Goal: Task Accomplishment & Management: Manage account settings

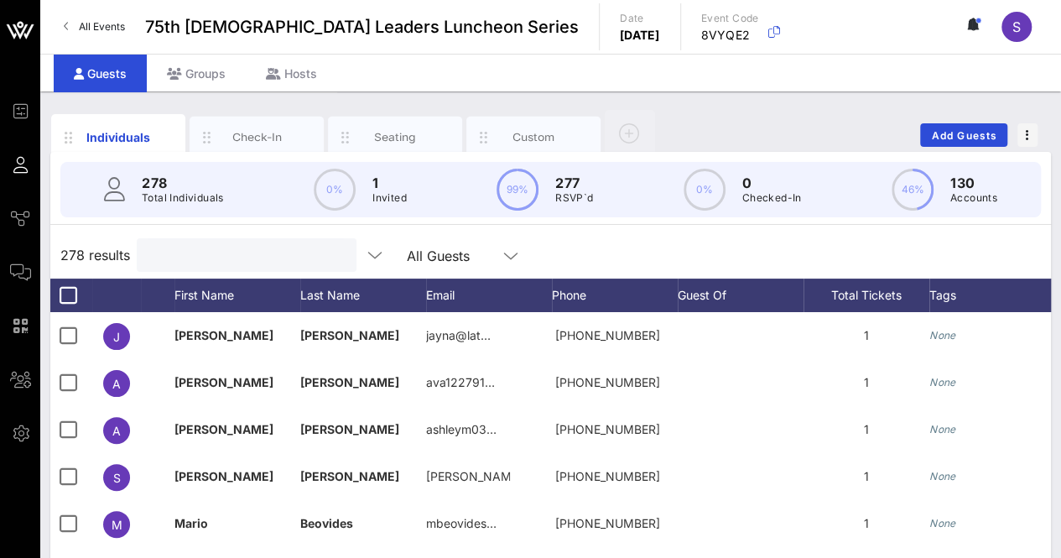
click at [186, 251] on input "text" at bounding box center [245, 255] width 196 height 22
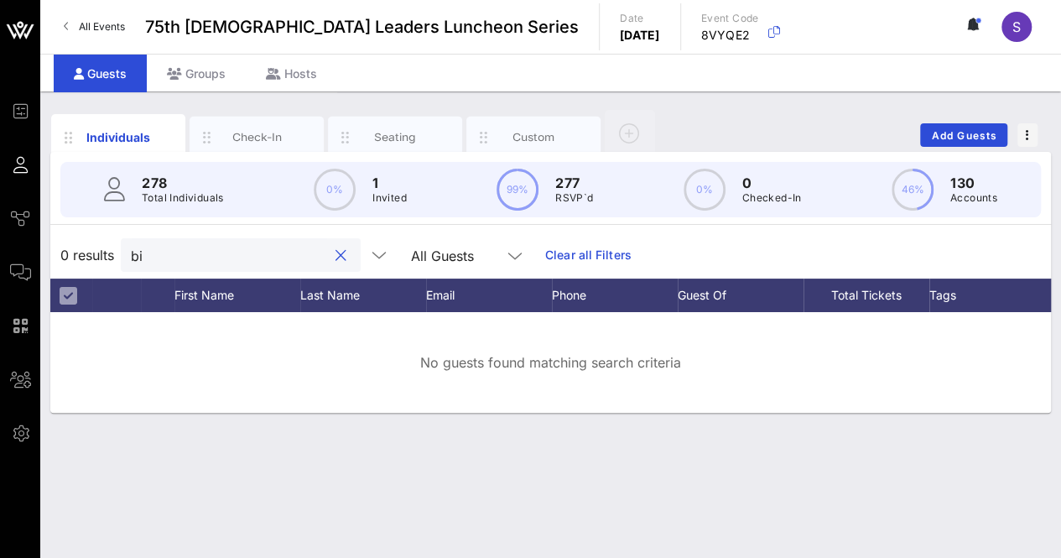
type input "b"
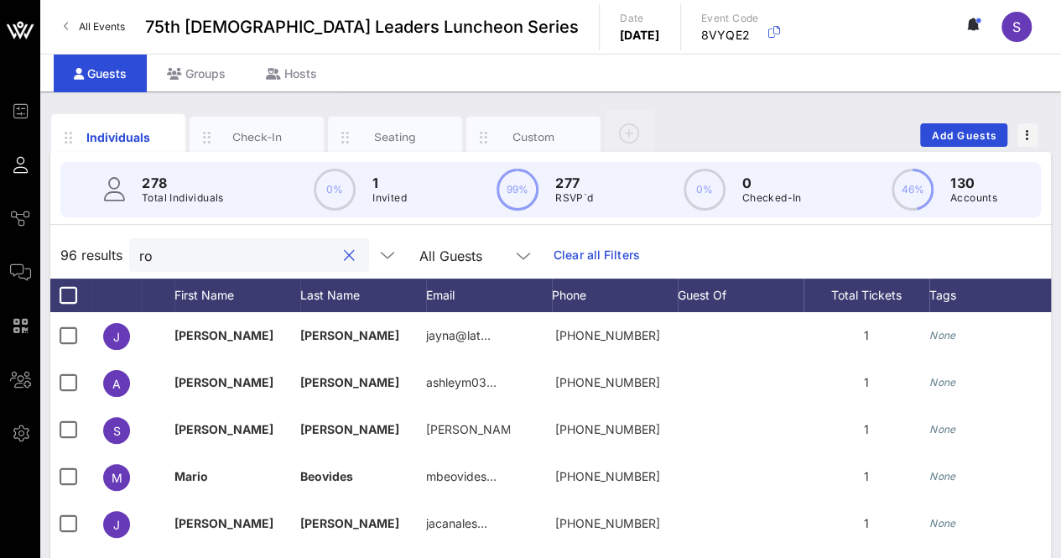
type input "r"
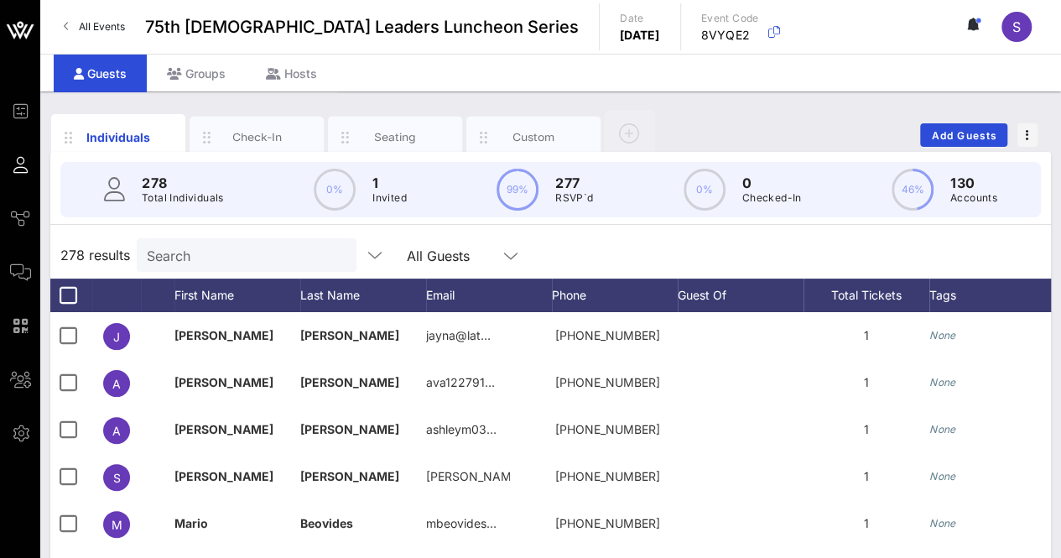
click at [635, 258] on div "278 results Search All Guests" at bounding box center [550, 255] width 1001 height 47
click at [235, 258] on input "text" at bounding box center [245, 255] width 196 height 22
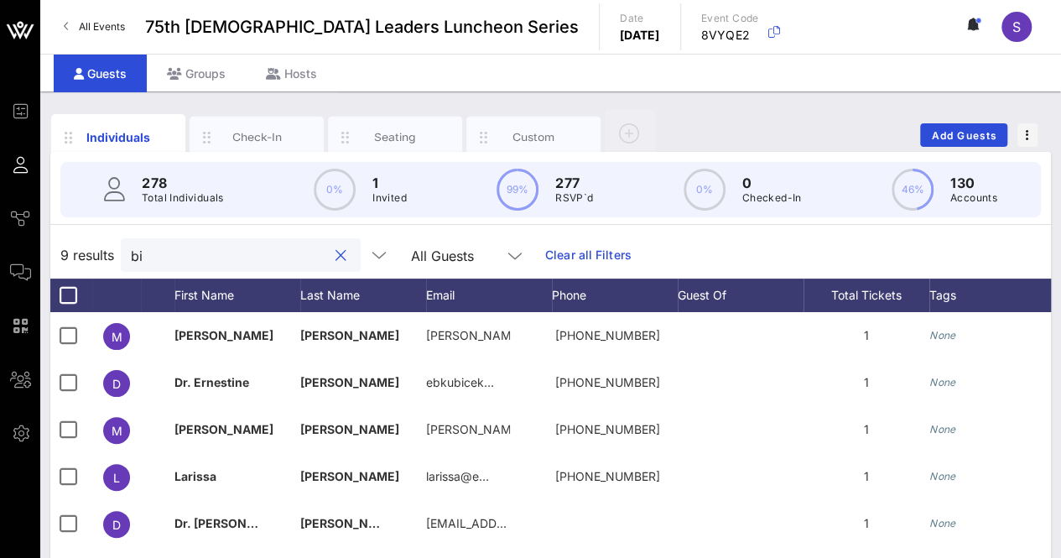
type input "b"
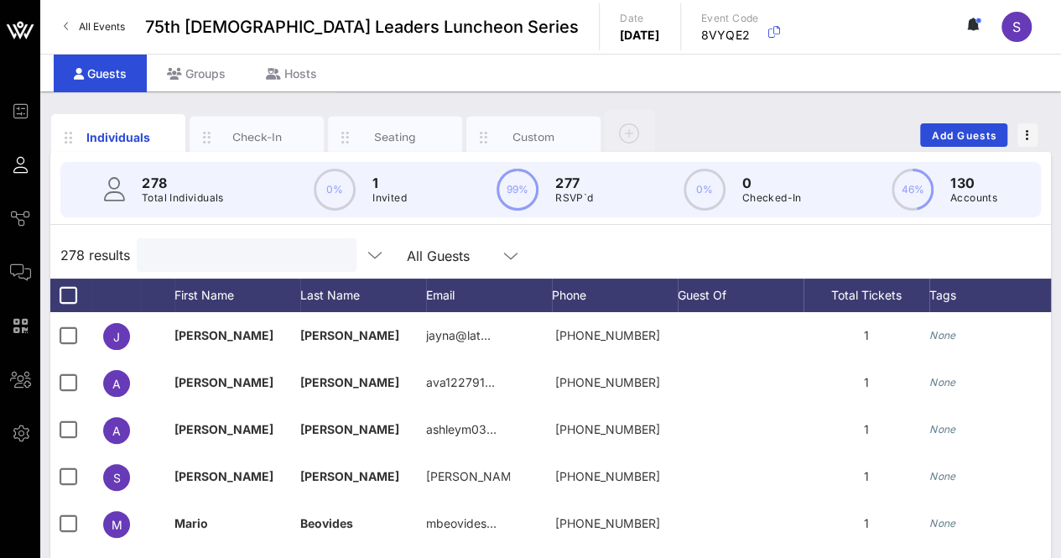
click at [199, 249] on input "text" at bounding box center [245, 255] width 196 height 22
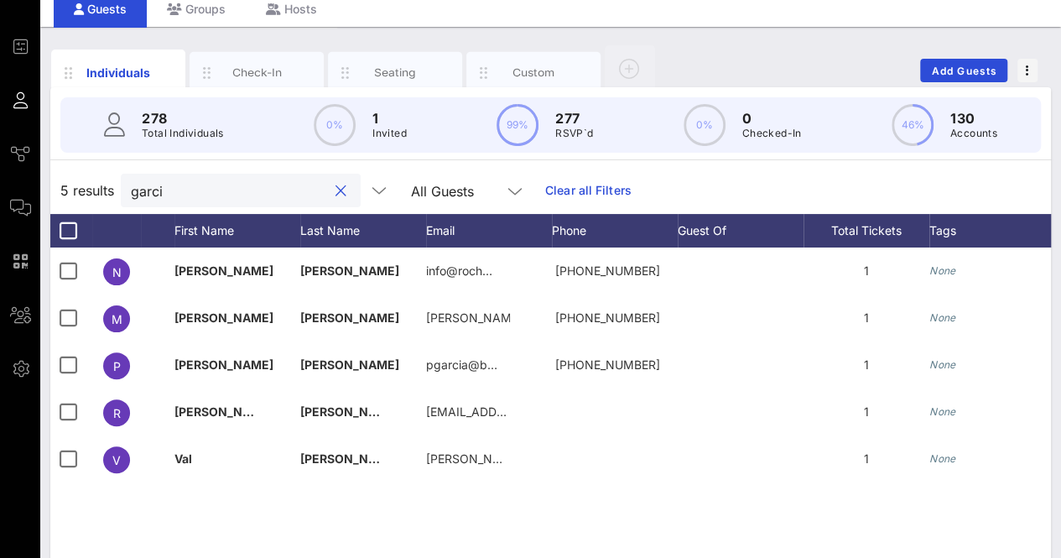
scroll to position [70, 0]
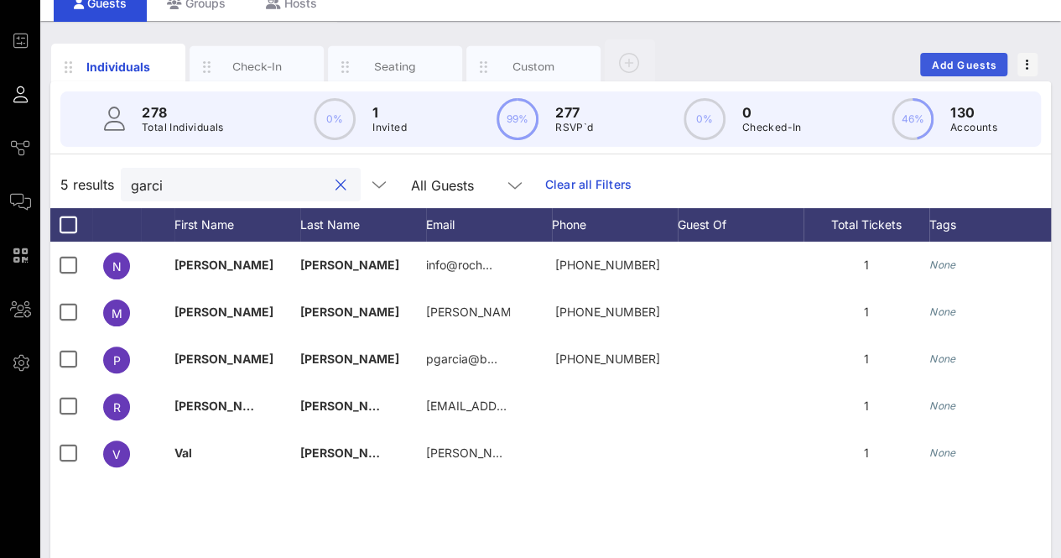
type input "garci"
click at [951, 66] on span "Add Guests" at bounding box center [964, 65] width 66 height 13
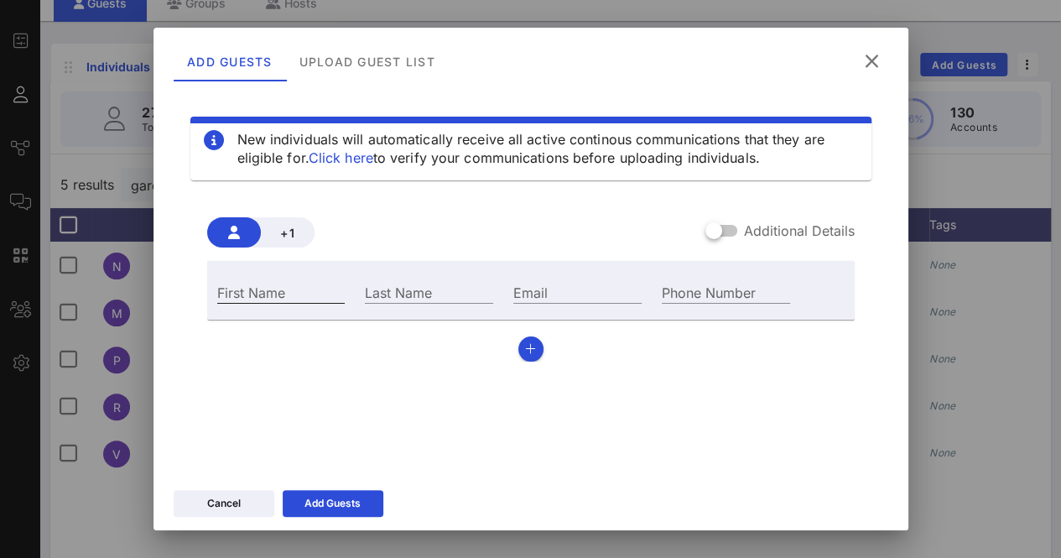
click at [283, 289] on input "First Name" at bounding box center [281, 292] width 128 height 22
type input "[PERSON_NAME]"
click at [411, 296] on input "Last Name" at bounding box center [429, 292] width 128 height 22
type input "[PERSON_NAME]"
click at [571, 293] on input "Email" at bounding box center [577, 292] width 128 height 22
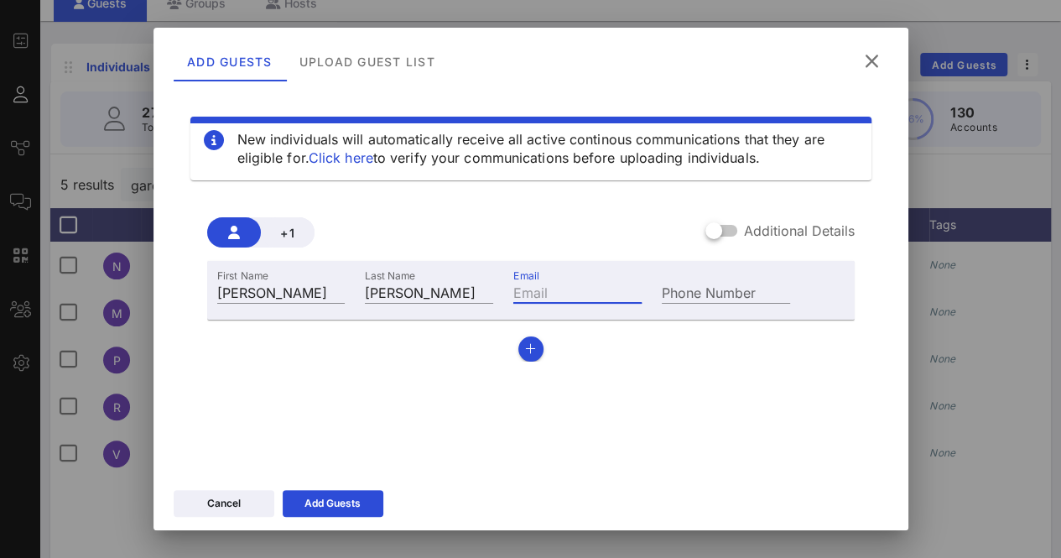
paste input "mailto:[PERSON_NAME][EMAIL_ADDRESS][DOMAIN_NAME]"
drag, startPoint x: 556, startPoint y: 296, endPoint x: 479, endPoint y: 287, distance: 77.7
click at [479, 287] on div "First Name [PERSON_NAME] Last Name [PERSON_NAME] Email mailto:[PERSON_NAME][EMA…" at bounding box center [504, 290] width 594 height 45
click at [534, 286] on input "mailto:[PERSON_NAME][EMAIL_ADDRESS][DOMAIN_NAME]" at bounding box center [577, 292] width 128 height 22
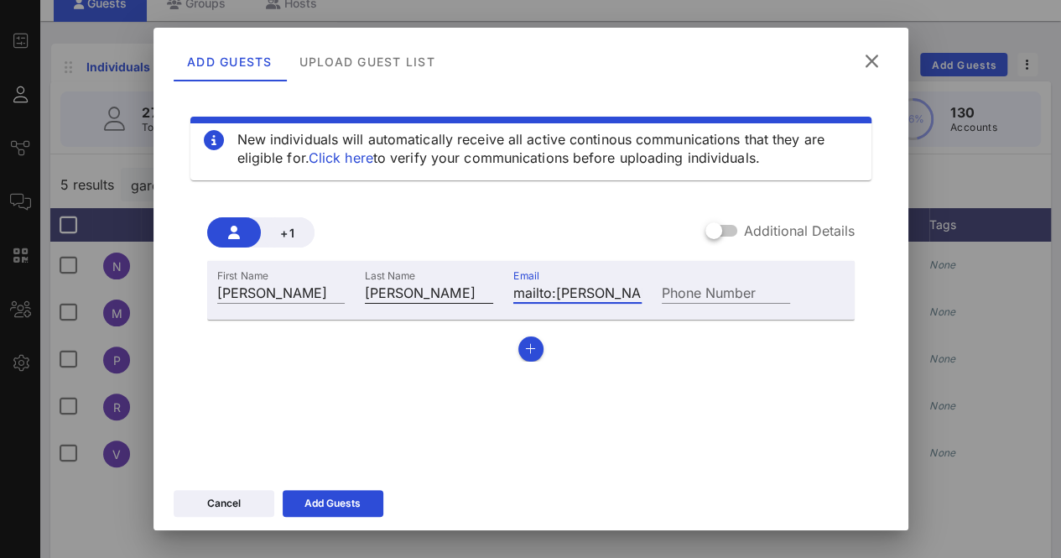
drag, startPoint x: 549, startPoint y: 290, endPoint x: 475, endPoint y: 288, distance: 73.9
click at [475, 288] on div "First Name [PERSON_NAME] Last Name [PERSON_NAME] Email mailto:[PERSON_NAME][EMA…" at bounding box center [504, 290] width 594 height 45
type input "[EMAIL_ADDRESS][PERSON_NAME][DOMAIN_NAME]"
click at [345, 508] on div "Add Guests" at bounding box center [333, 503] width 56 height 17
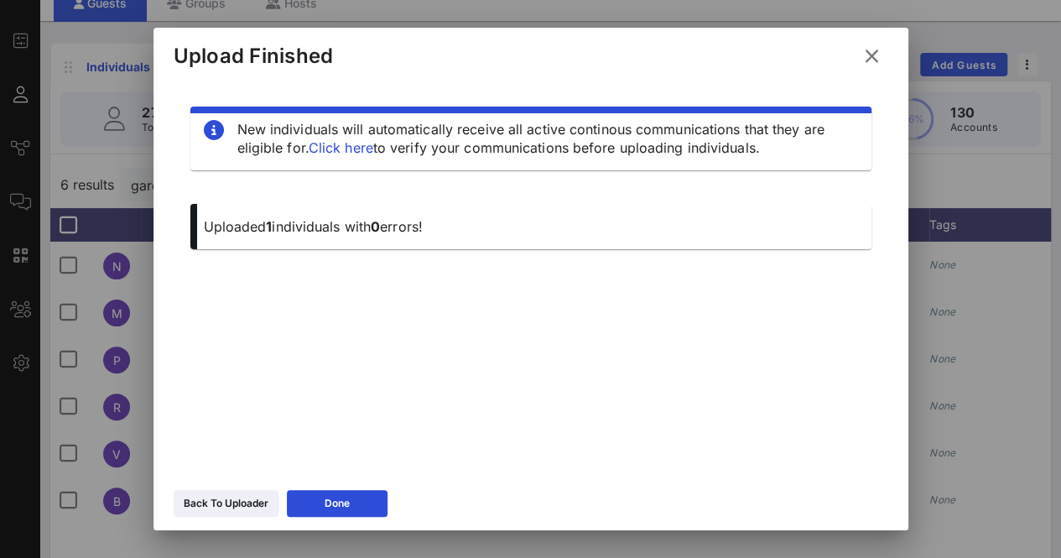
click at [884, 58] on button at bounding box center [872, 56] width 33 height 30
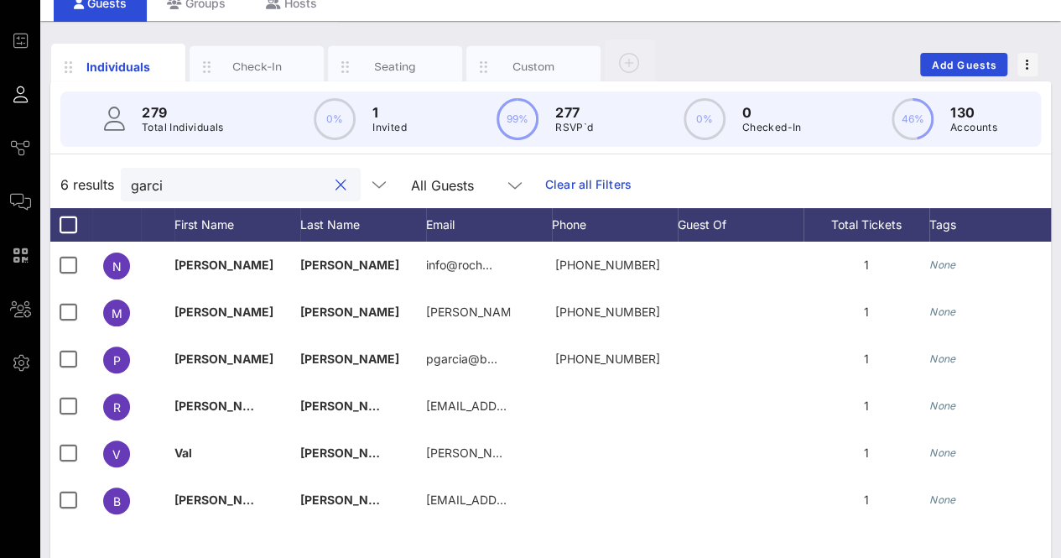
click at [279, 188] on input "garci" at bounding box center [229, 185] width 196 height 22
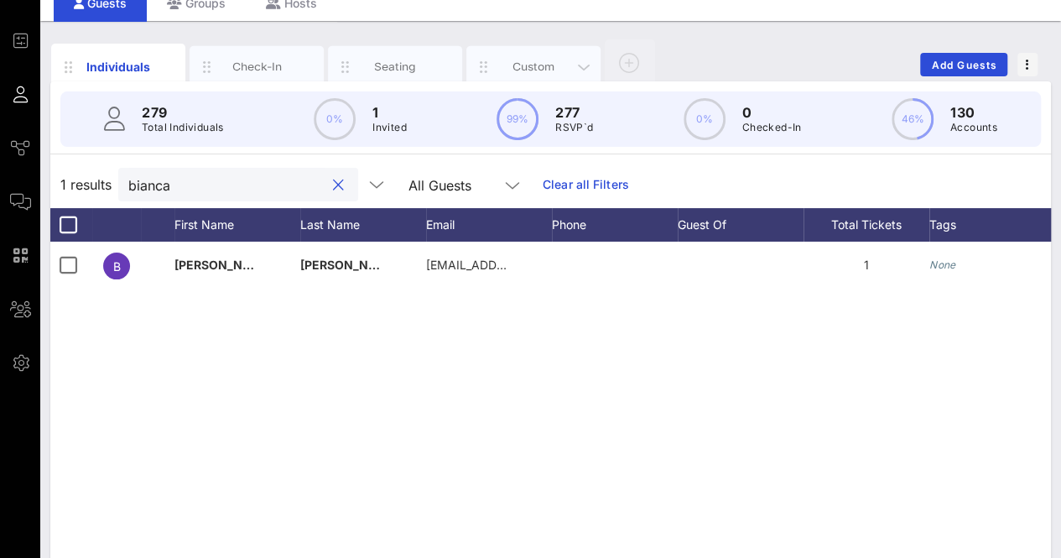
type input "bianca"
click at [556, 46] on div "Custom" at bounding box center [534, 67] width 134 height 42
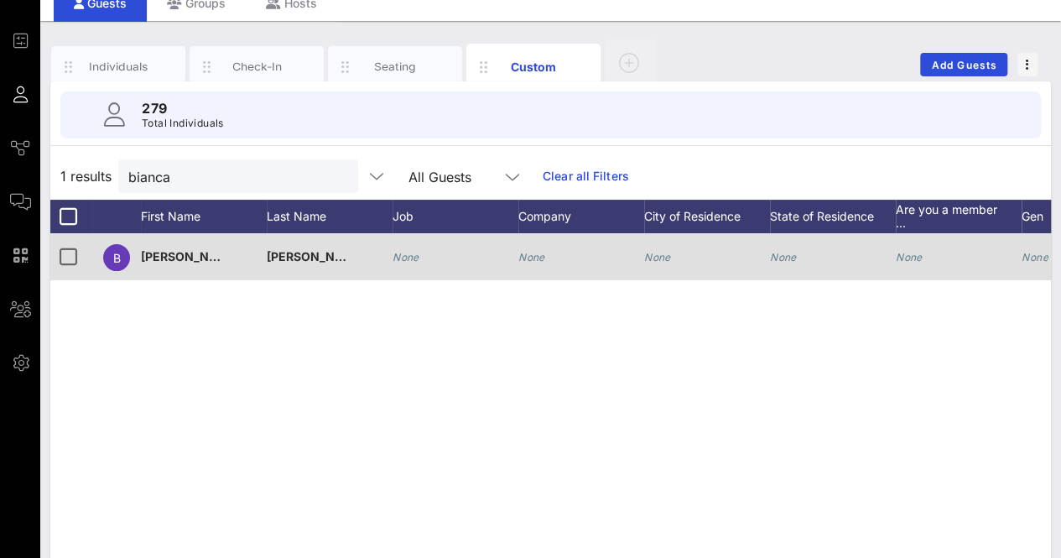
click at [403, 252] on icon "None" at bounding box center [406, 257] width 27 height 13
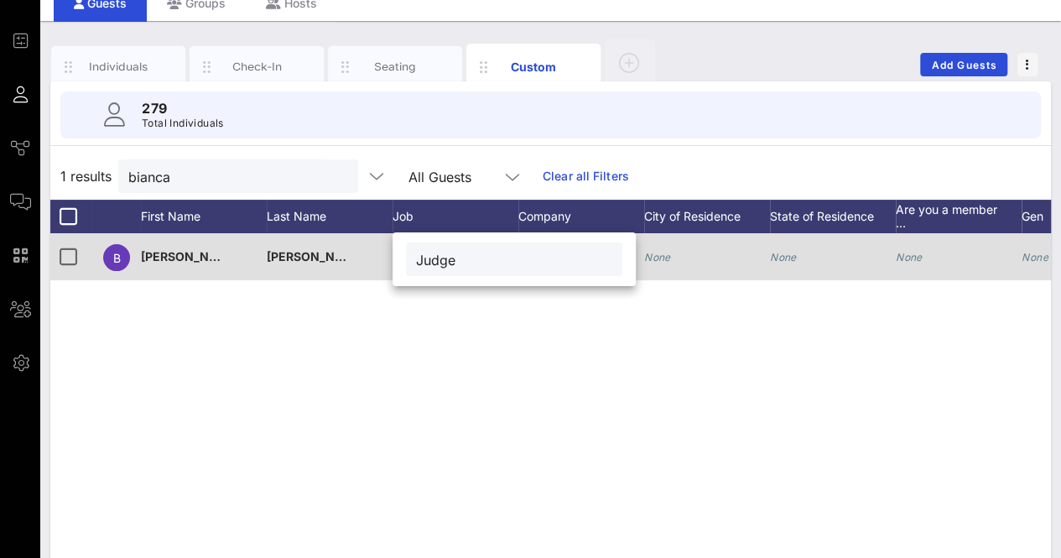
type input "Judge"
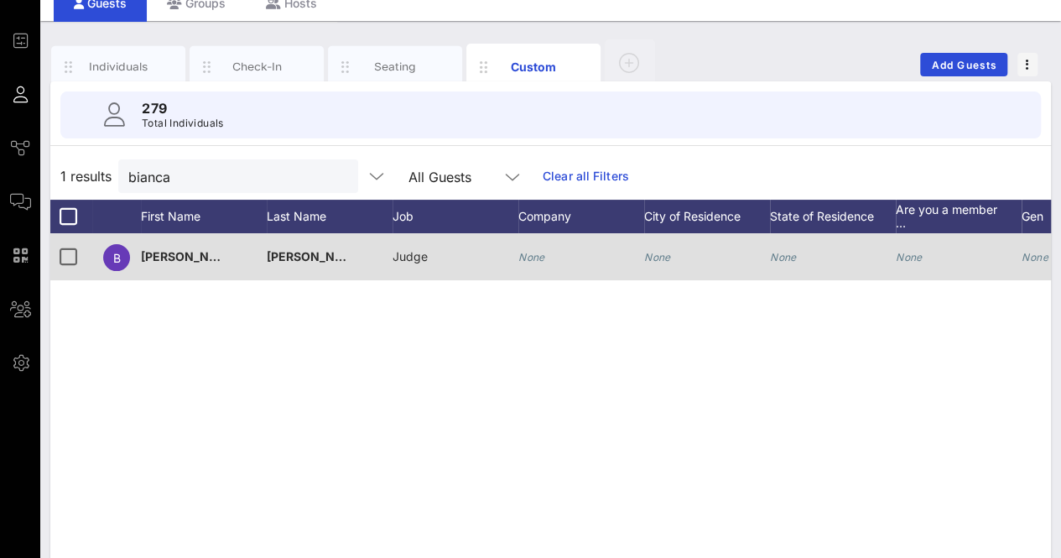
click at [534, 254] on icon "None" at bounding box center [532, 257] width 27 height 13
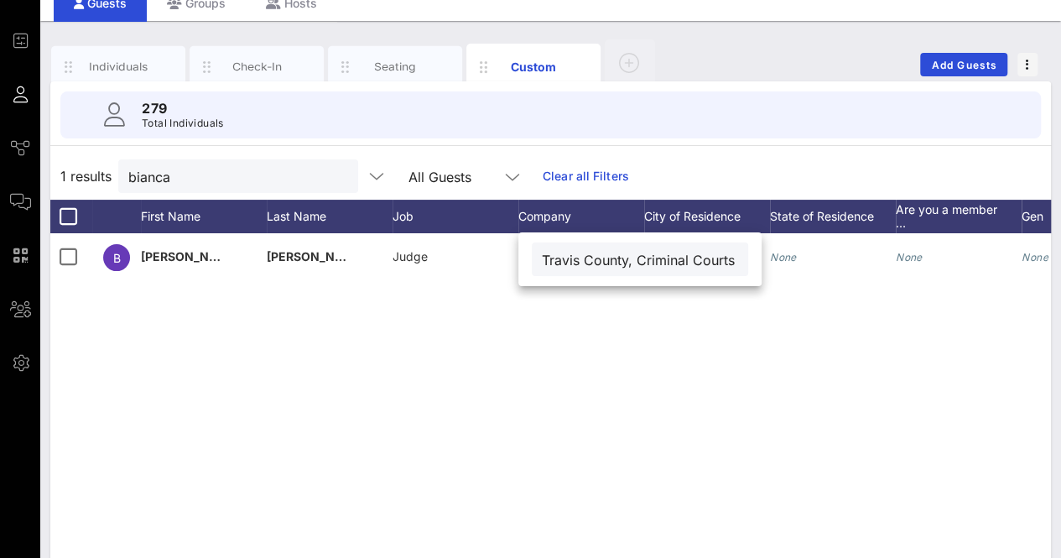
scroll to position [0, 20]
click at [619, 261] on input "Travis County, Criminal Courts" at bounding box center [640, 259] width 196 height 22
type input "Travis County Criminal Courts"
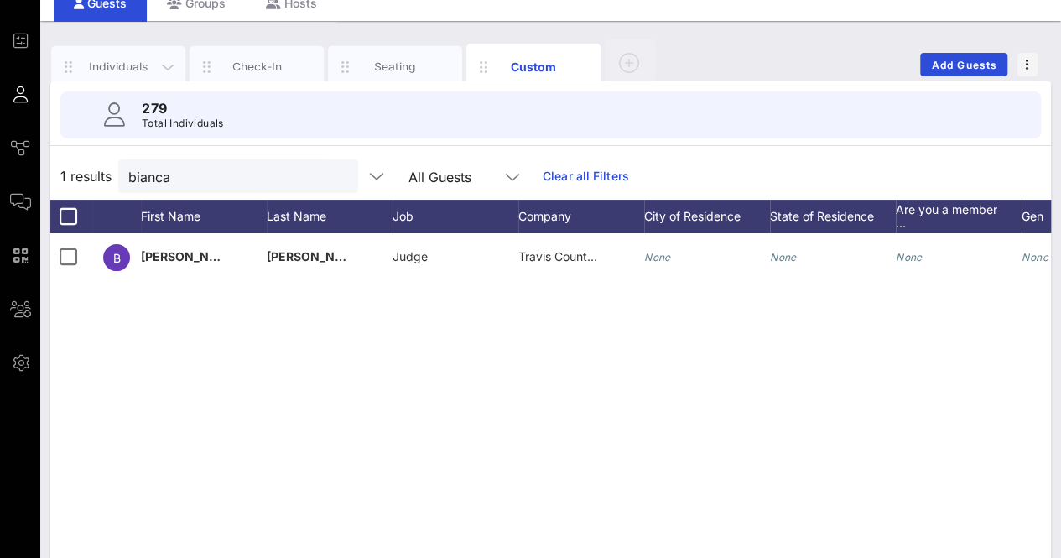
click at [126, 50] on div "Individuals" at bounding box center [118, 67] width 134 height 42
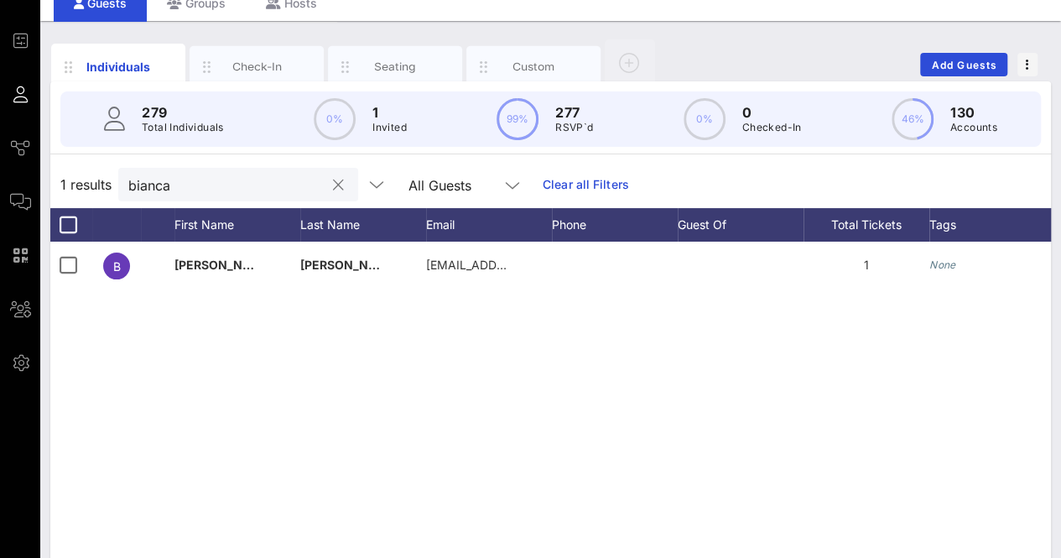
click at [197, 190] on input "bianca" at bounding box center [226, 185] width 196 height 22
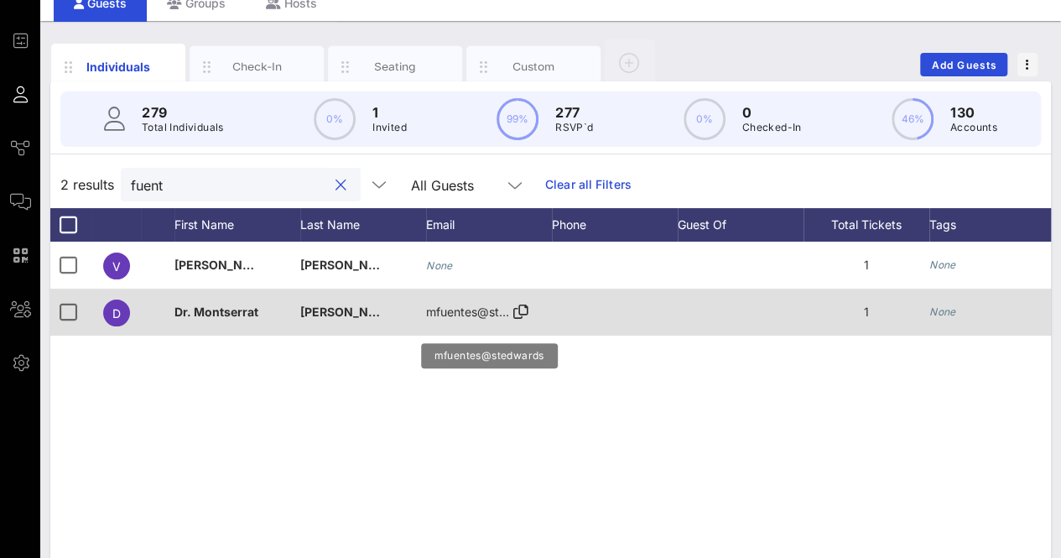
type input "fuent"
click at [519, 313] on icon at bounding box center [520, 312] width 15 height 2
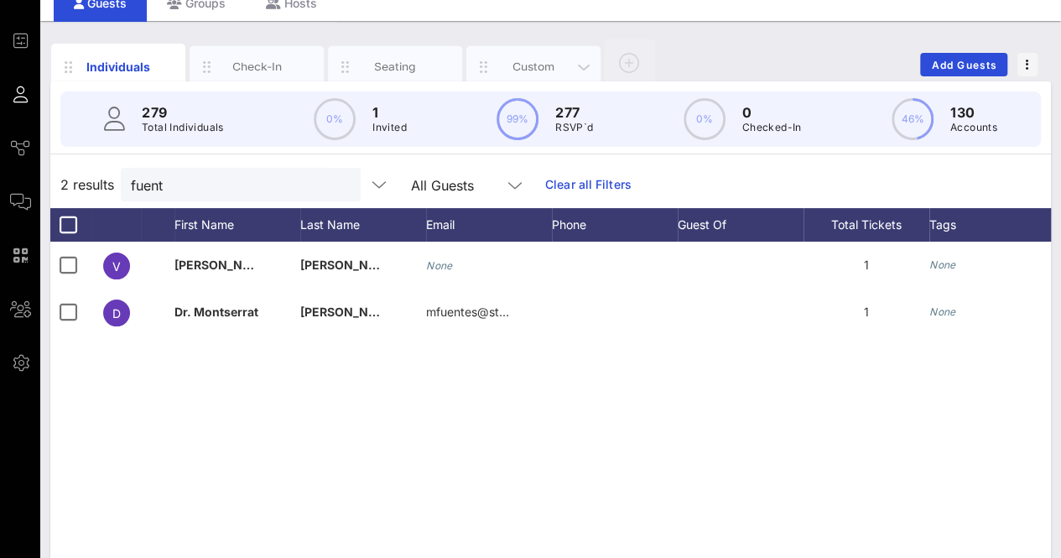
click at [520, 59] on div "Custom" at bounding box center [534, 67] width 75 height 16
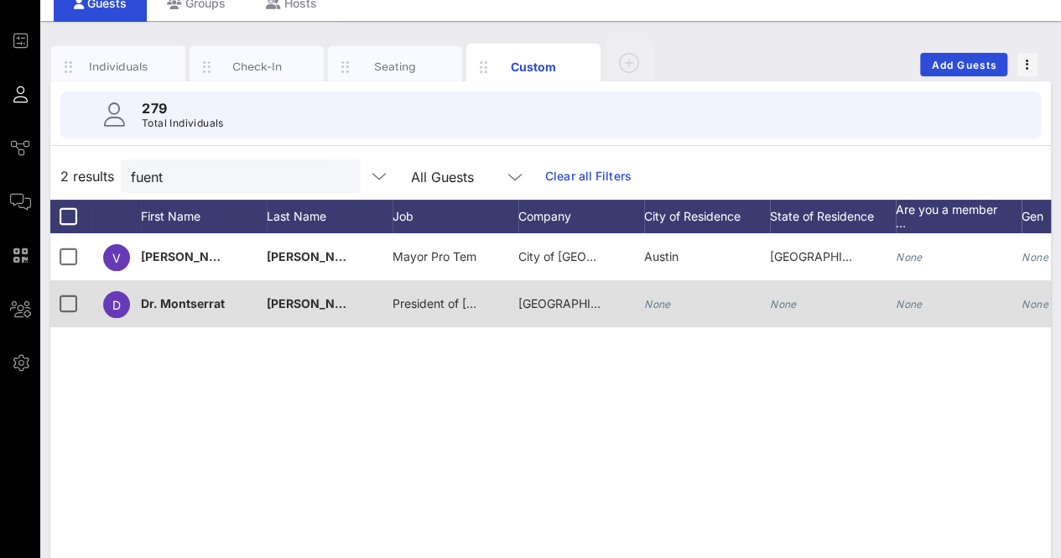
click at [560, 298] on span "[GEOGRAPHIC_DATA]" at bounding box center [579, 303] width 120 height 14
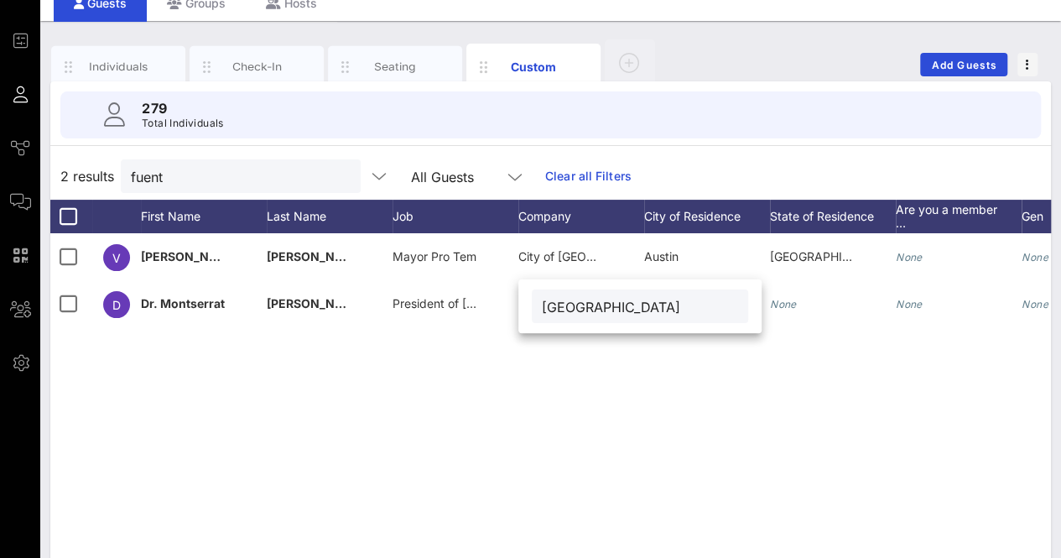
click at [591, 394] on div "V [PERSON_NAME] Mayor Pro [GEOGRAPHIC_DATA] [GEOGRAPHIC_DATA] [GEOGRAPHIC_DATA]…" at bounding box center [550, 484] width 1001 height 503
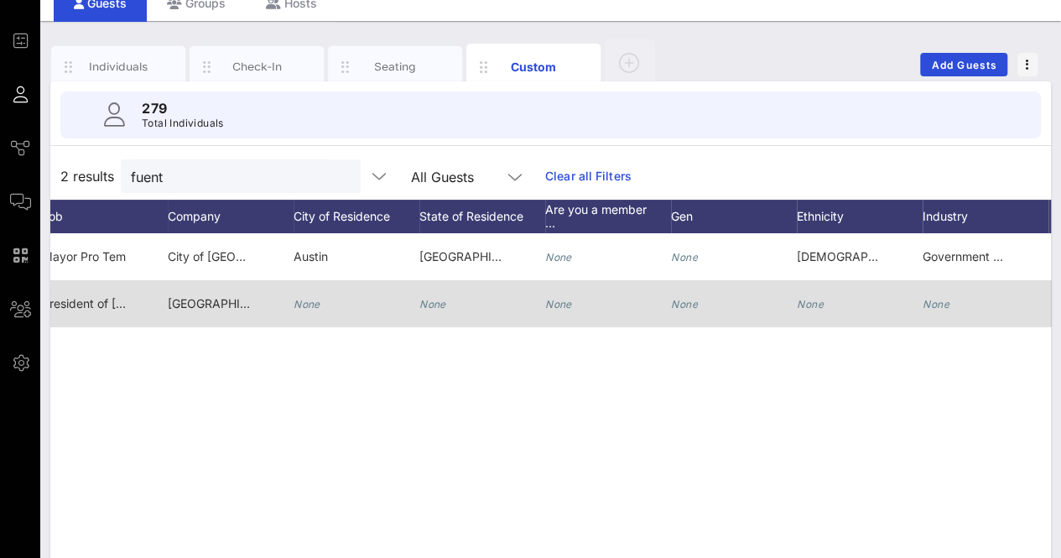
scroll to position [0, 390]
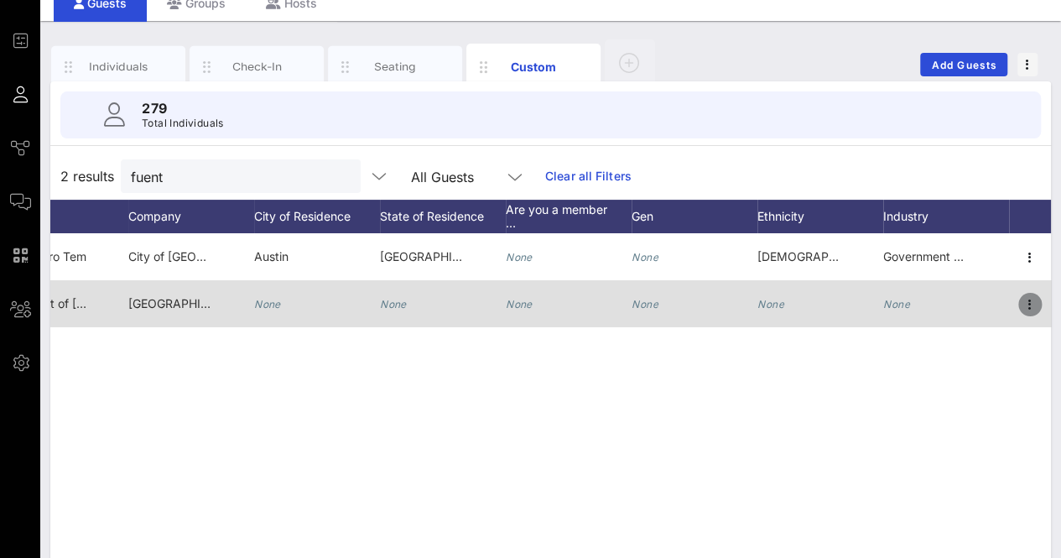
click at [1037, 305] on icon "button" at bounding box center [1030, 305] width 20 height 20
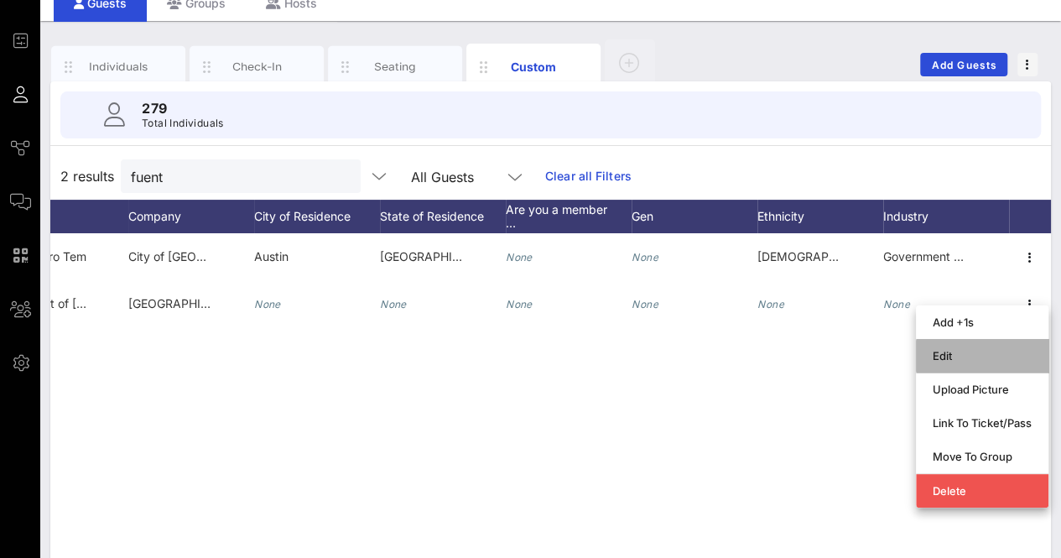
click at [946, 370] on div "Edit" at bounding box center [982, 356] width 133 height 34
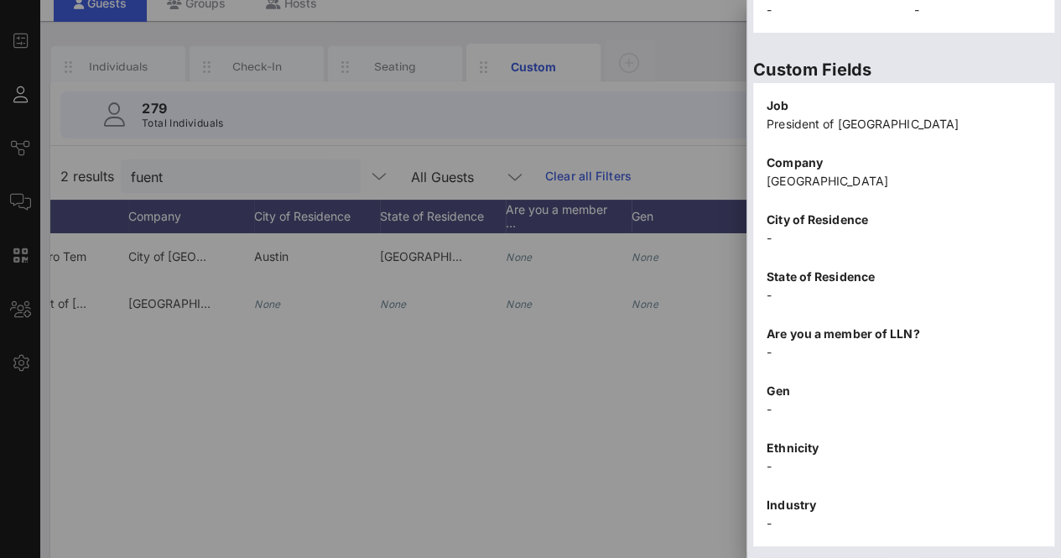
scroll to position [556, 0]
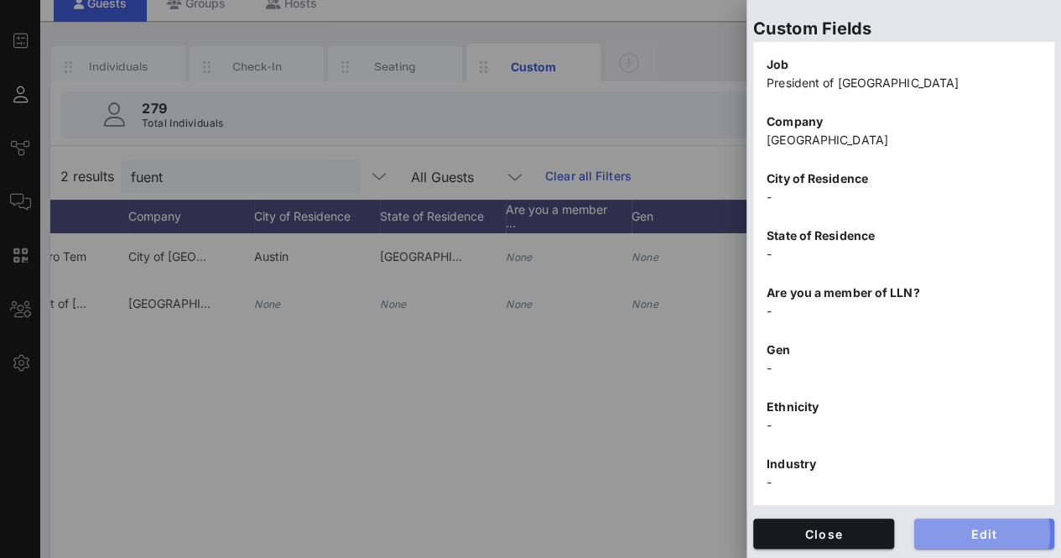
click at [962, 545] on button "Edit" at bounding box center [985, 534] width 141 height 30
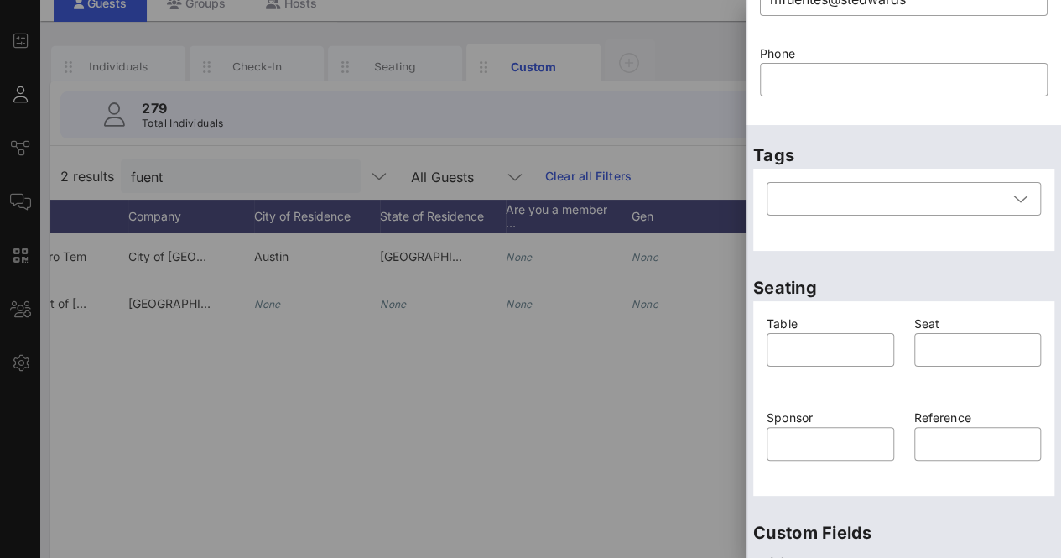
scroll to position [0, 0]
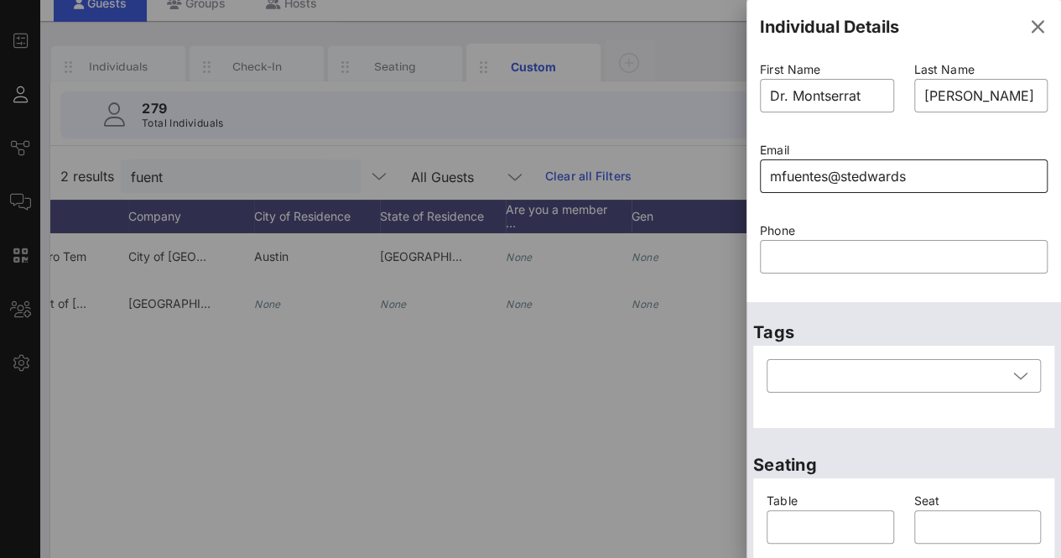
click at [852, 182] on input "mfuentes@stedwards" at bounding box center [904, 176] width 268 height 27
paste input ".edu"
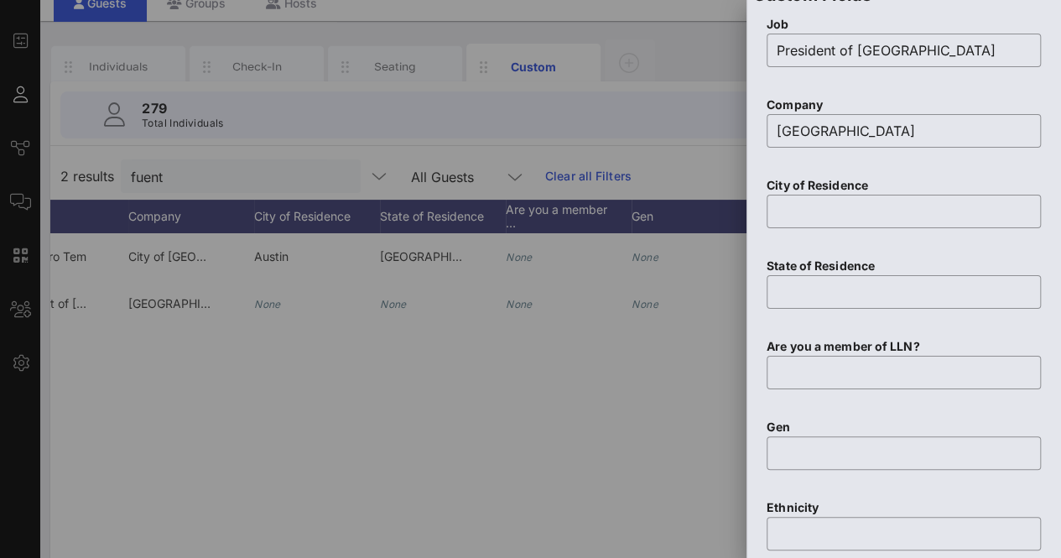
scroll to position [1039, 0]
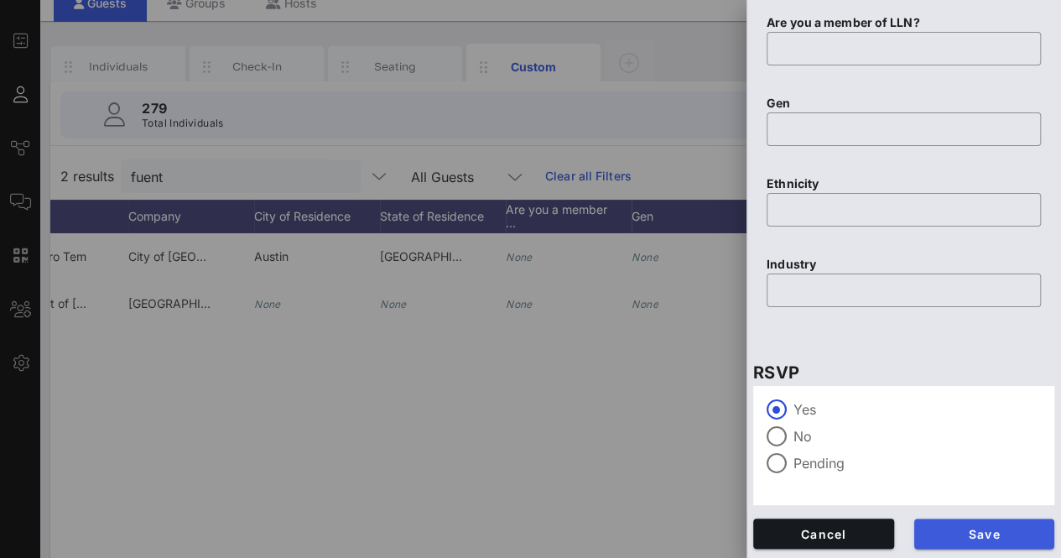
type input "[EMAIL_ADDRESS][DOMAIN_NAME]"
click at [1005, 536] on span "Save" at bounding box center [985, 534] width 114 height 14
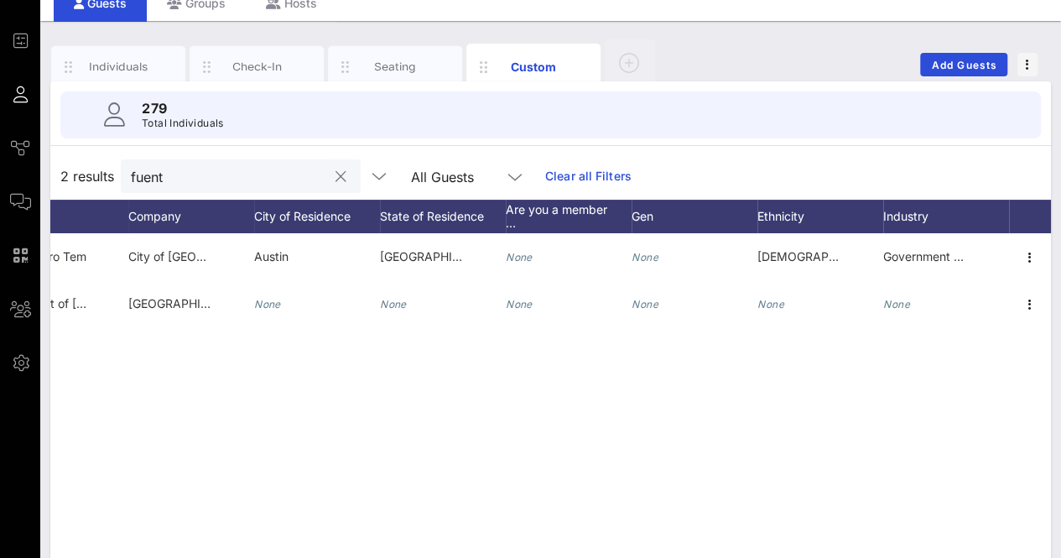
click at [336, 176] on button "clear icon" at bounding box center [341, 177] width 11 height 17
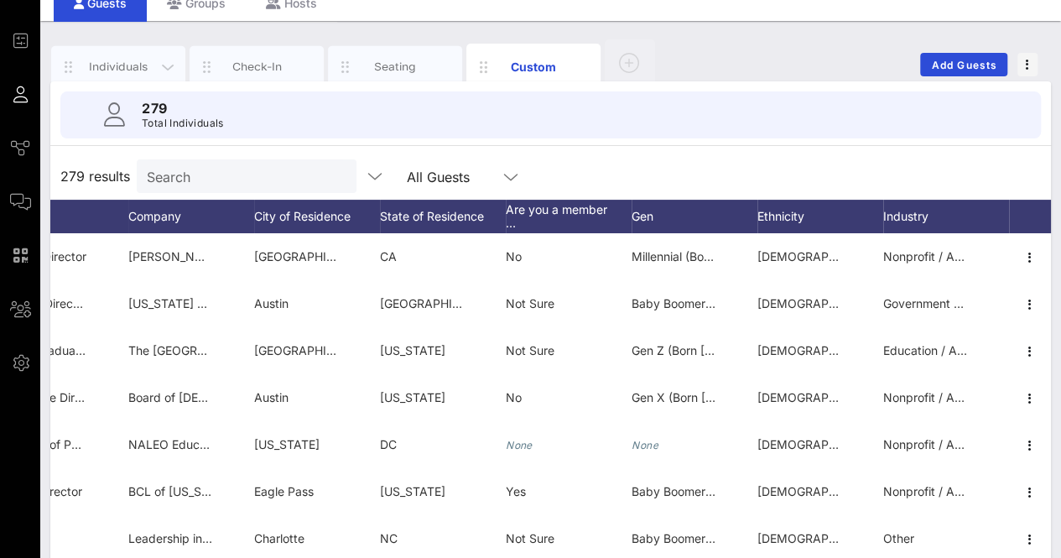
click at [140, 68] on div "Individuals" at bounding box center [118, 67] width 75 height 16
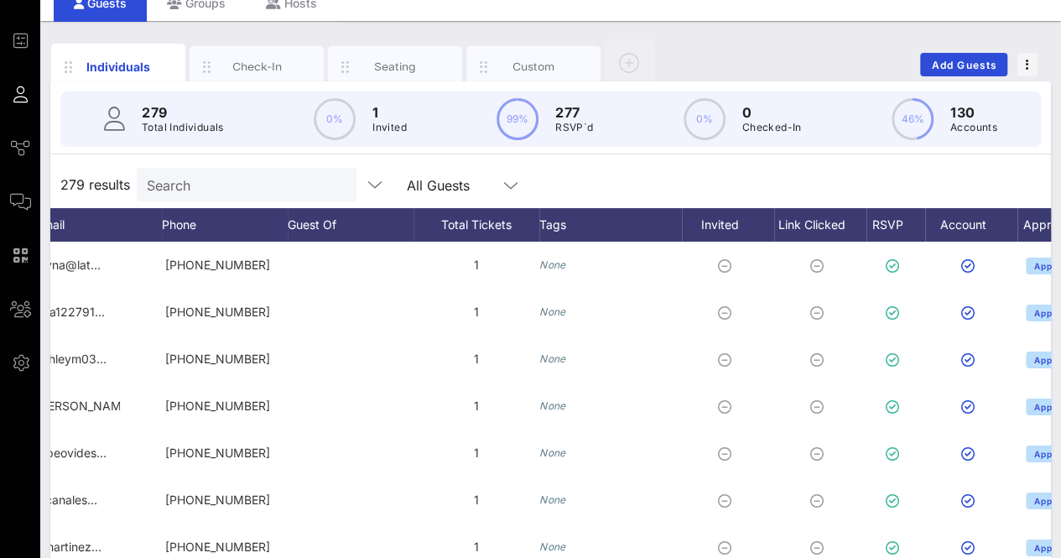
click at [618, 178] on div "279 results Search All Guests" at bounding box center [550, 184] width 1001 height 47
